Goal: Find specific page/section: Find specific page/section

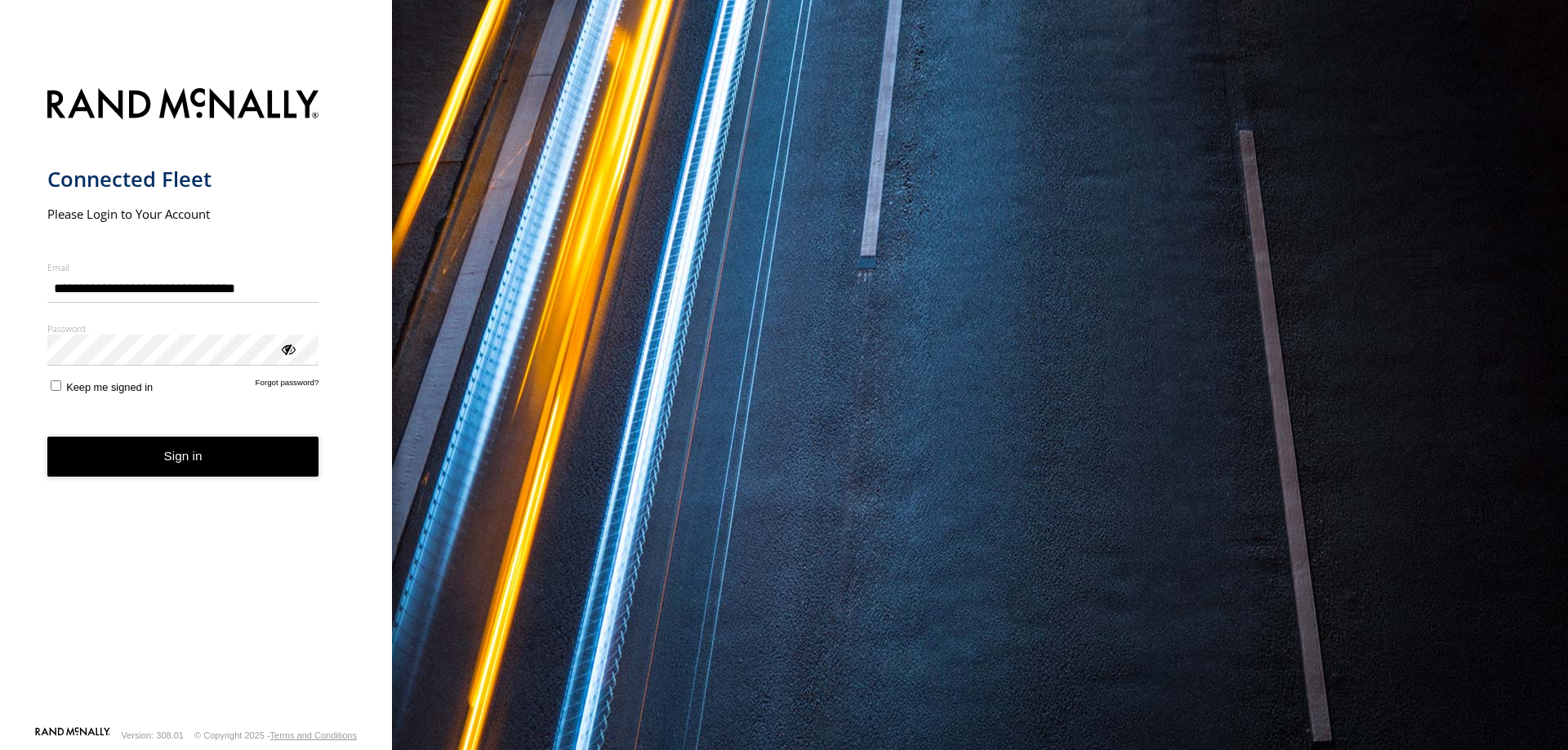
click at [190, 458] on button "Sign in" at bounding box center [184, 456] width 272 height 40
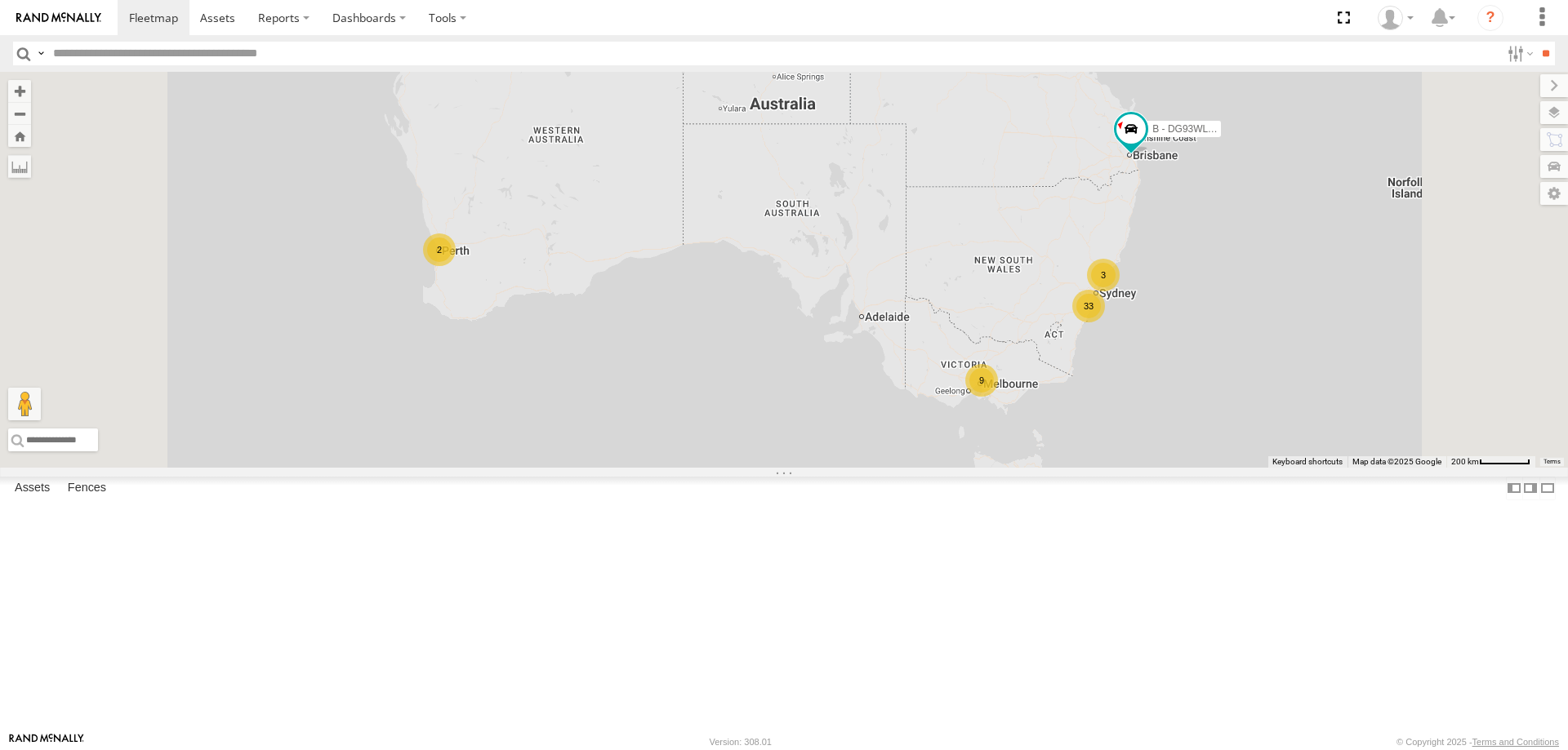
click at [148, 55] on input "text" at bounding box center [773, 54] width 1453 height 24
type input "****"
click at [1536, 42] on input "**" at bounding box center [1545, 54] width 19 height 24
